Goal: Transaction & Acquisition: Purchase product/service

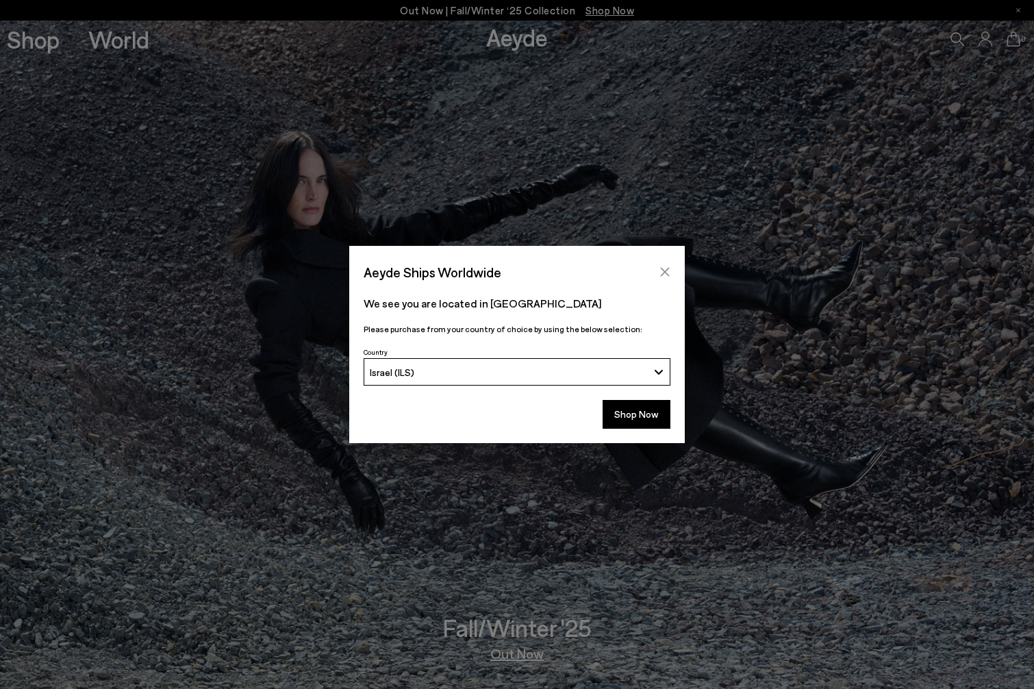
click at [668, 275] on icon "Close" at bounding box center [665, 272] width 9 height 9
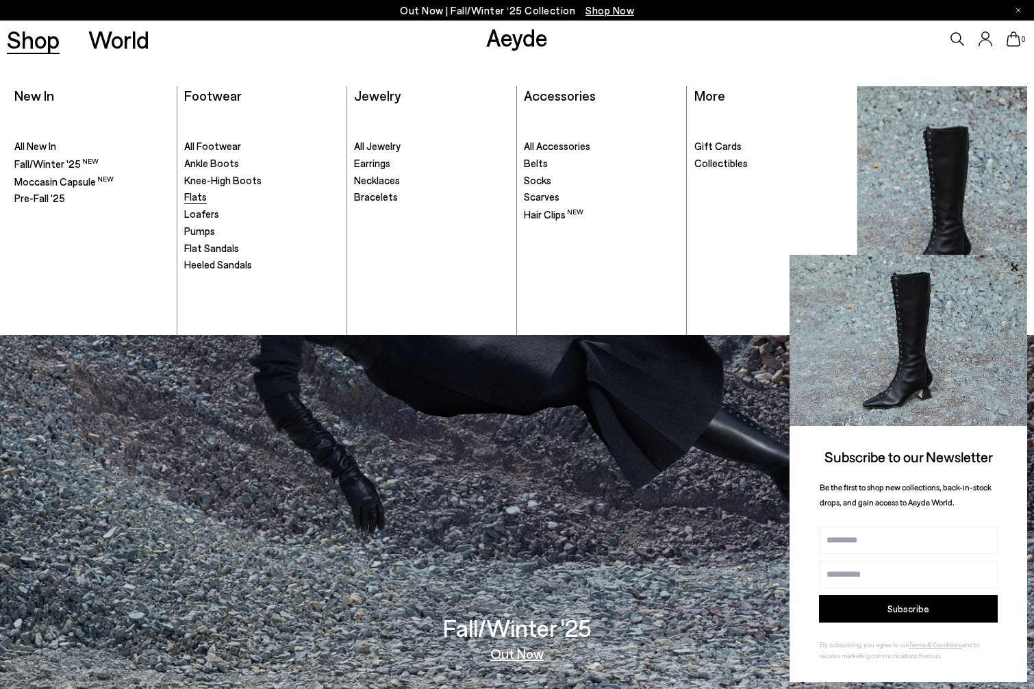
click at [193, 196] on span "Flats" at bounding box center [195, 196] width 23 height 12
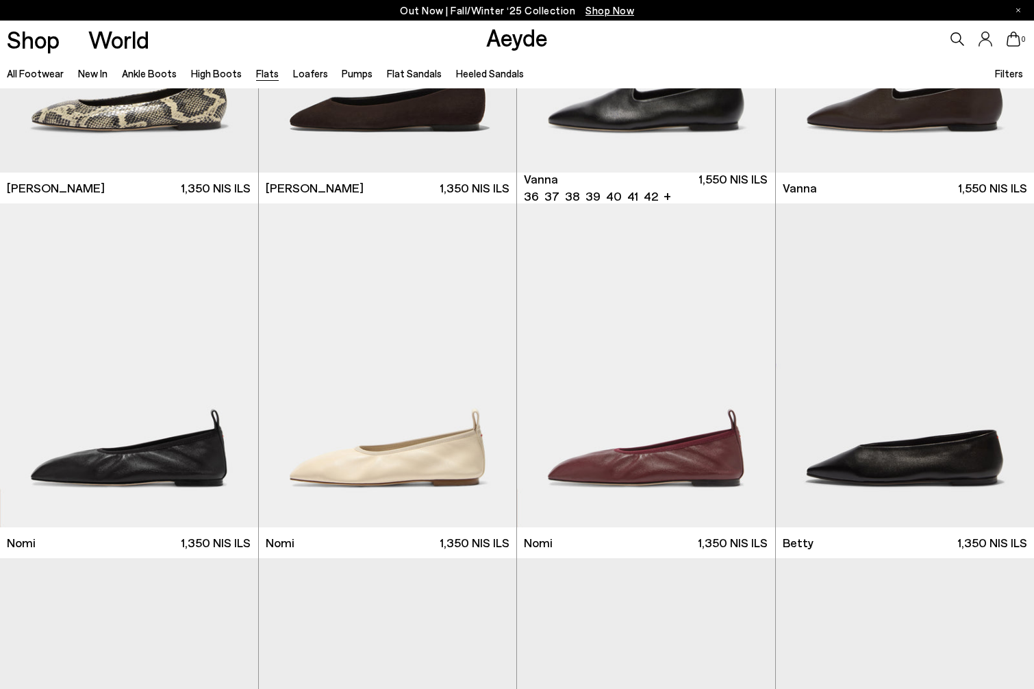
scroll to position [598, 0]
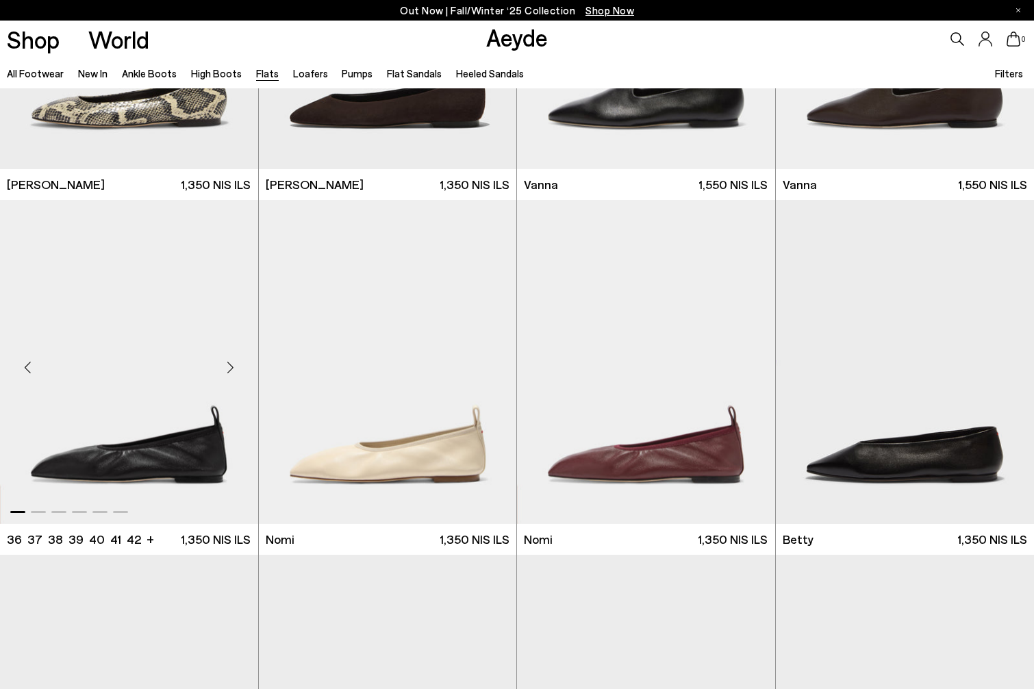
click at [151, 346] on img "1 / 6" at bounding box center [129, 362] width 258 height 324
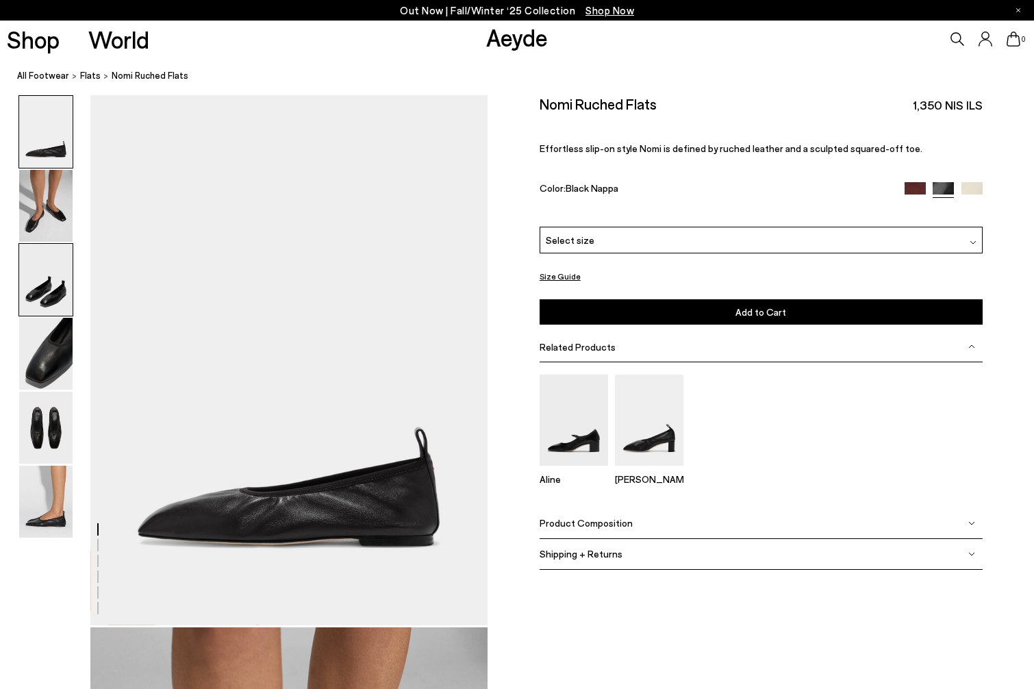
click at [66, 301] on img at bounding box center [45, 280] width 53 height 72
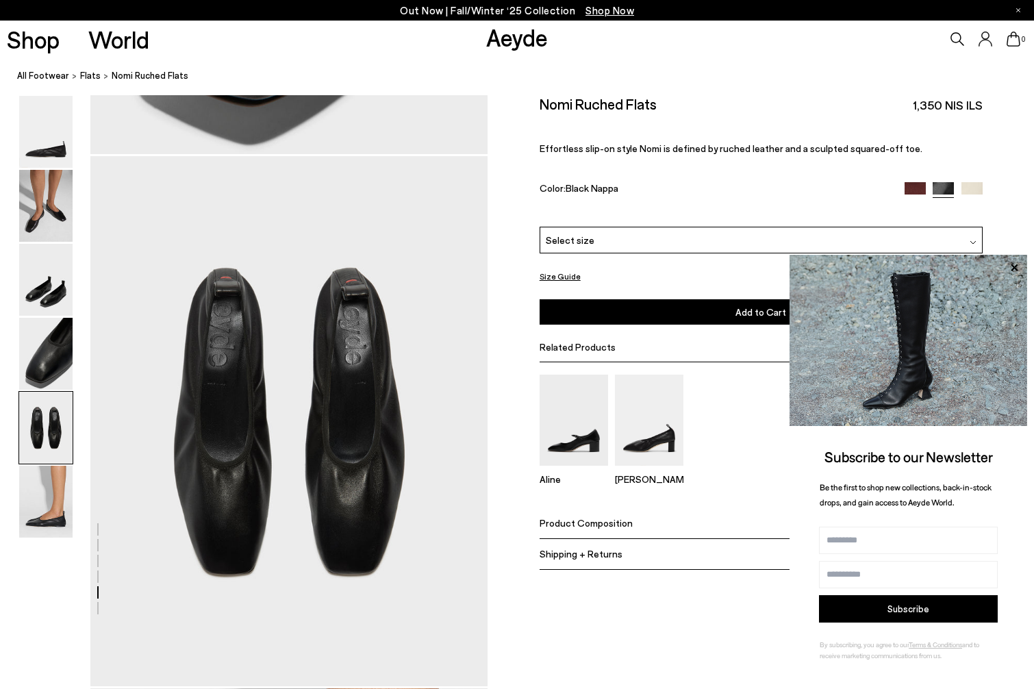
scroll to position [2068, 0]
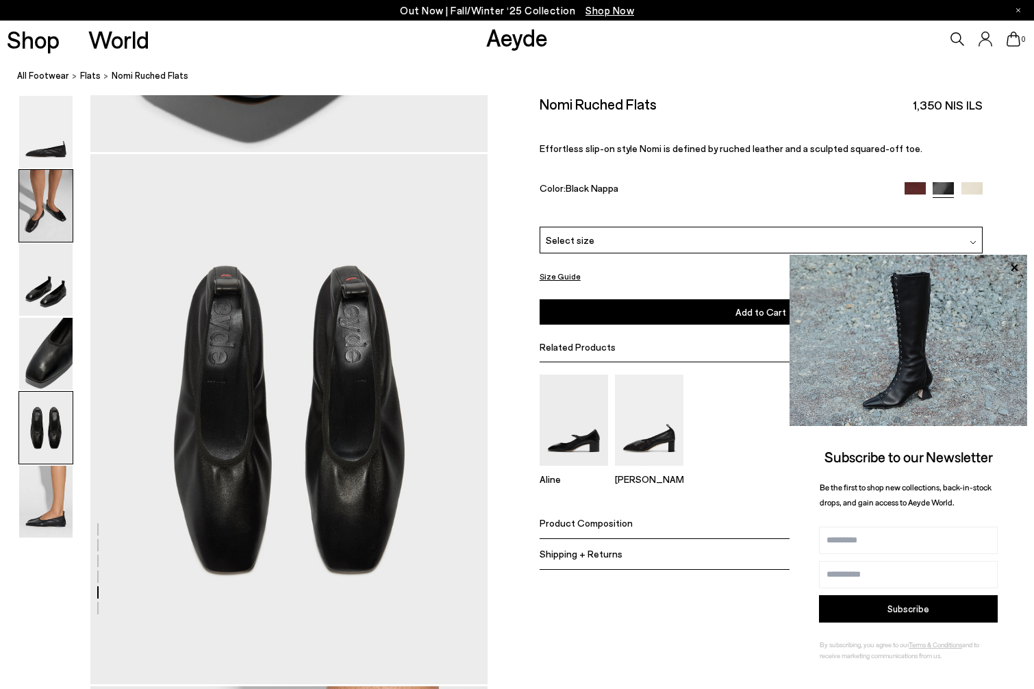
click at [47, 217] on img at bounding box center [45, 206] width 53 height 72
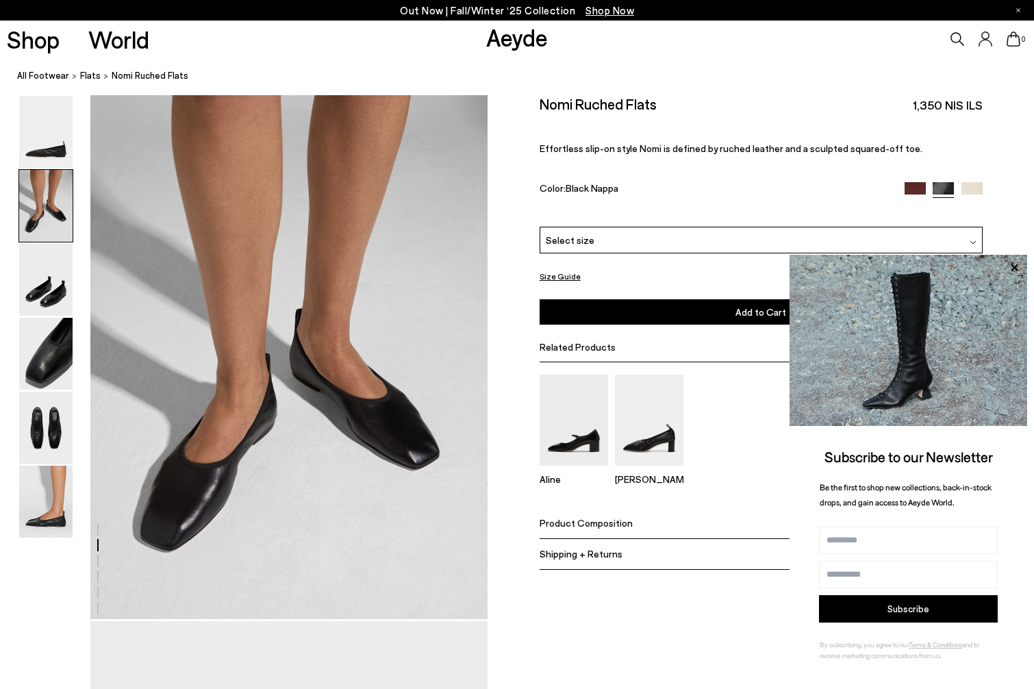
scroll to position [533, 0]
